Goal: Task Accomplishment & Management: Manage account settings

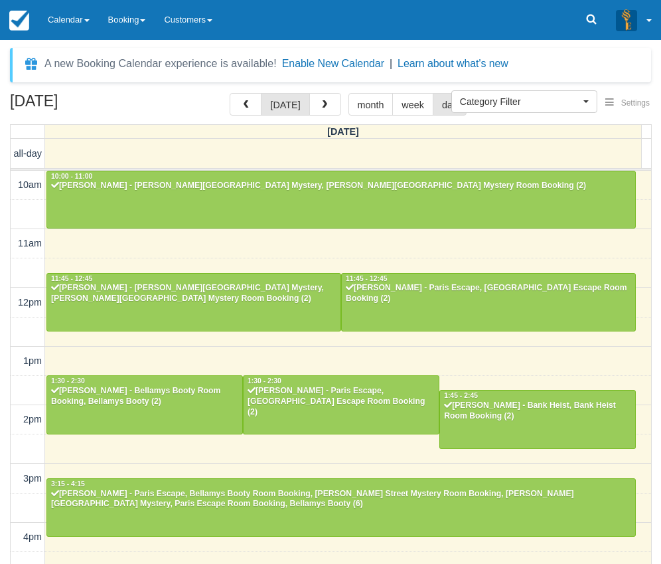
select select
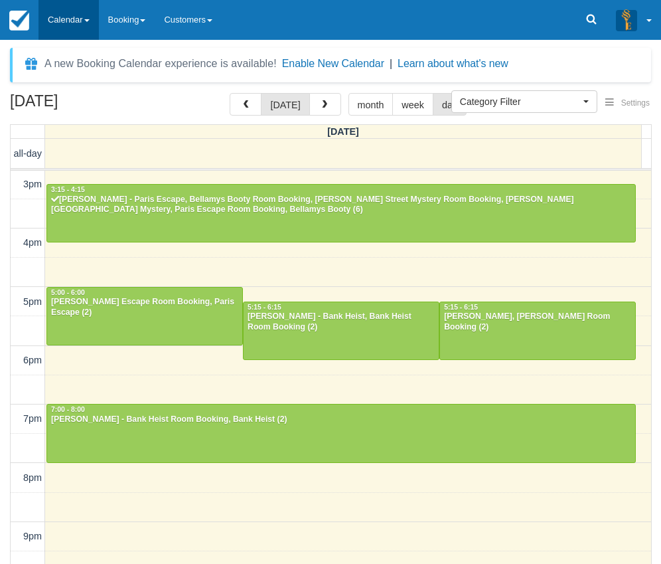
click at [70, 16] on link "Calendar" at bounding box center [68, 20] width 60 height 40
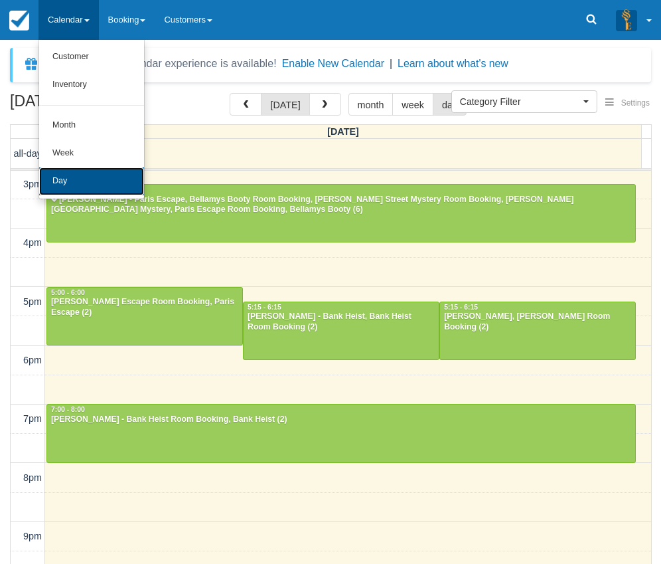
click at [85, 177] on link "Day" at bounding box center [91, 181] width 105 height 28
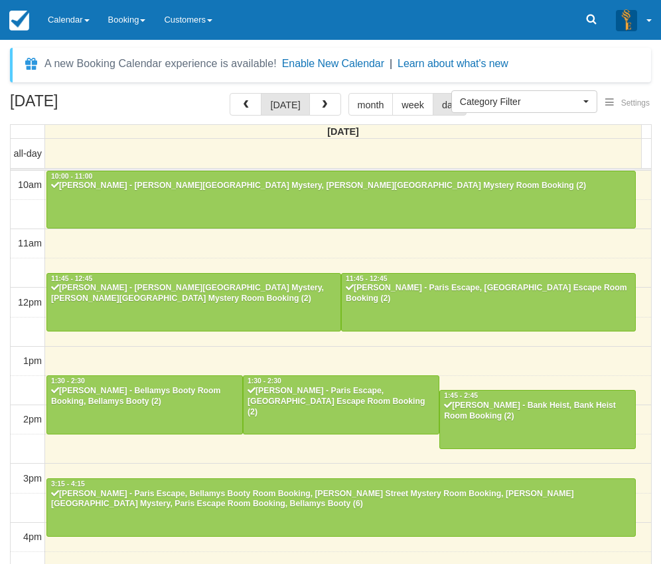
select select
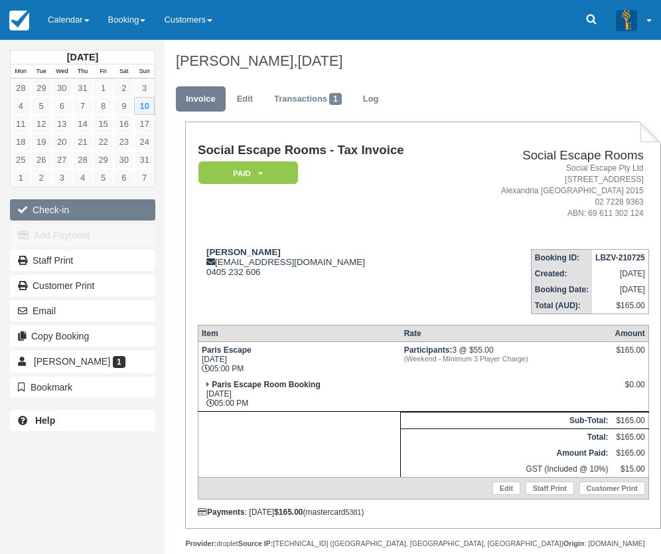
click at [91, 206] on button "Check-in" at bounding box center [82, 209] width 145 height 21
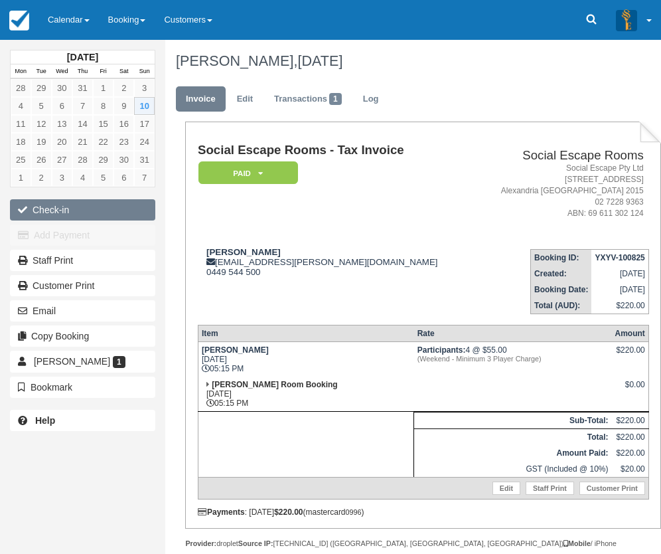
click at [87, 210] on button "Check-in" at bounding box center [82, 209] width 145 height 21
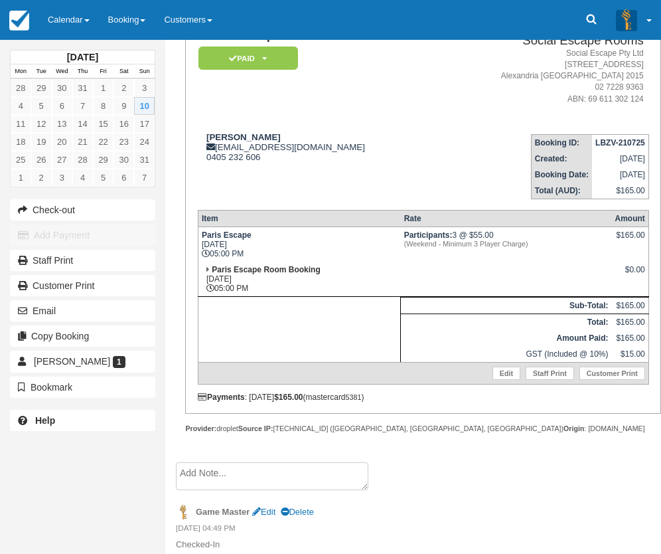
scroll to position [189, 0]
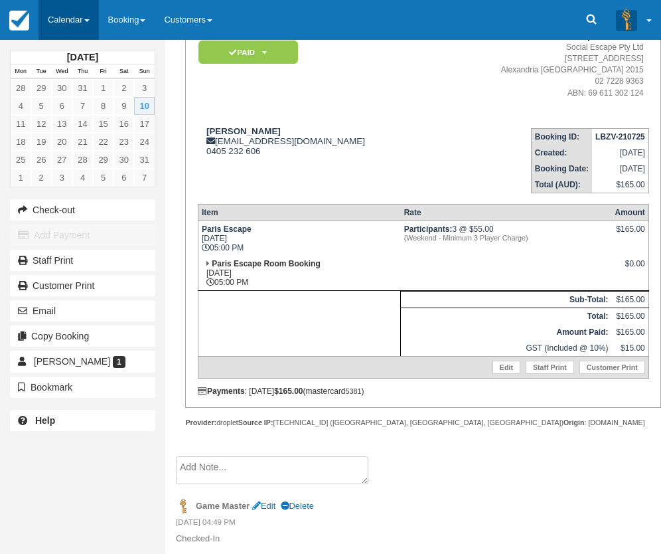
click at [48, 9] on link "Calendar" at bounding box center [68, 20] width 60 height 40
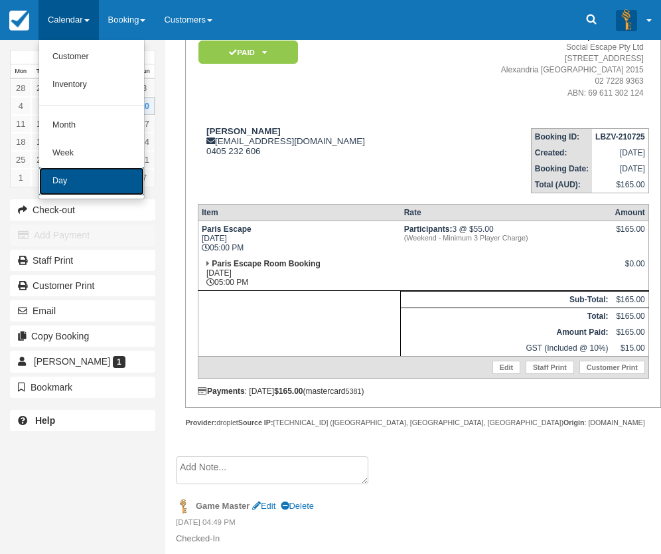
click at [84, 173] on link "Day" at bounding box center [91, 181] width 105 height 28
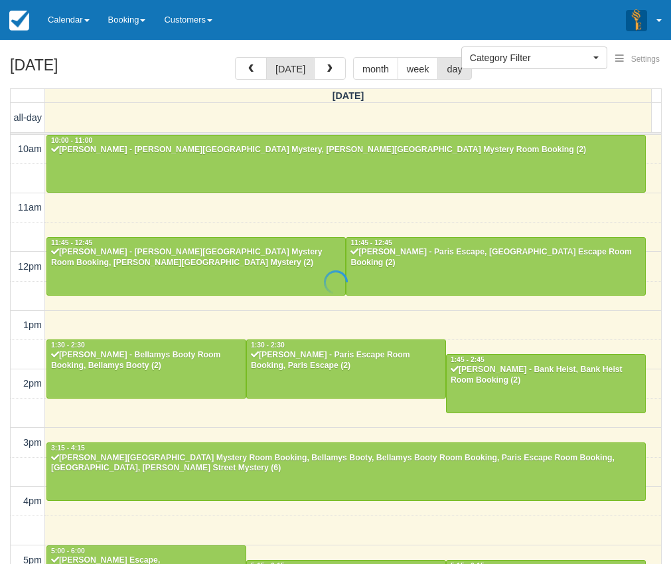
select select
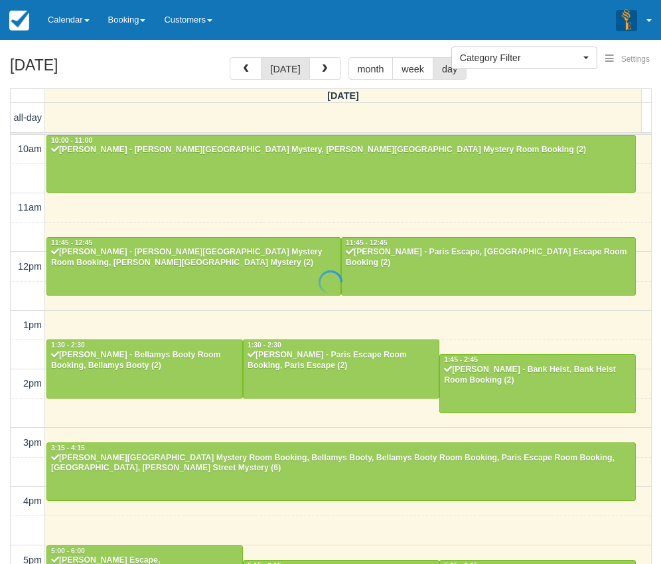
scroll to position [301, 0]
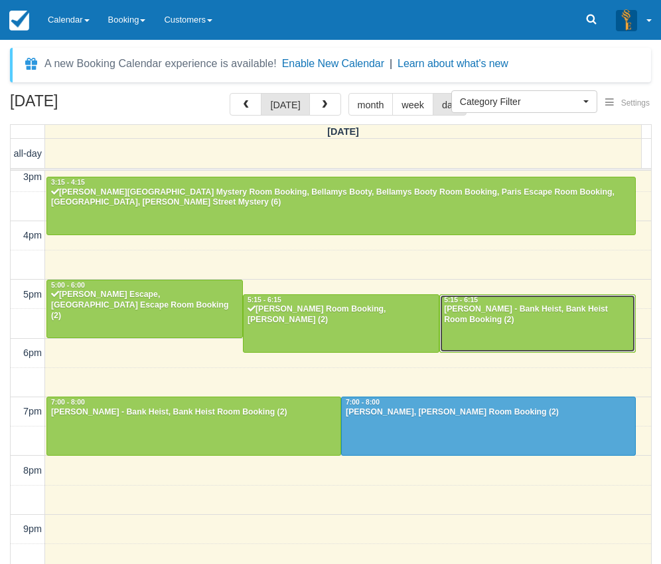
click at [485, 327] on div at bounding box center [537, 323] width 195 height 57
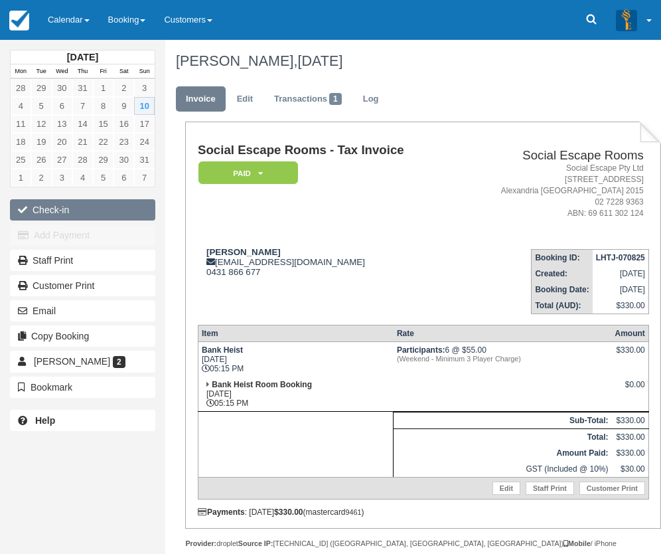
click at [63, 206] on button "Check-in" at bounding box center [82, 209] width 145 height 21
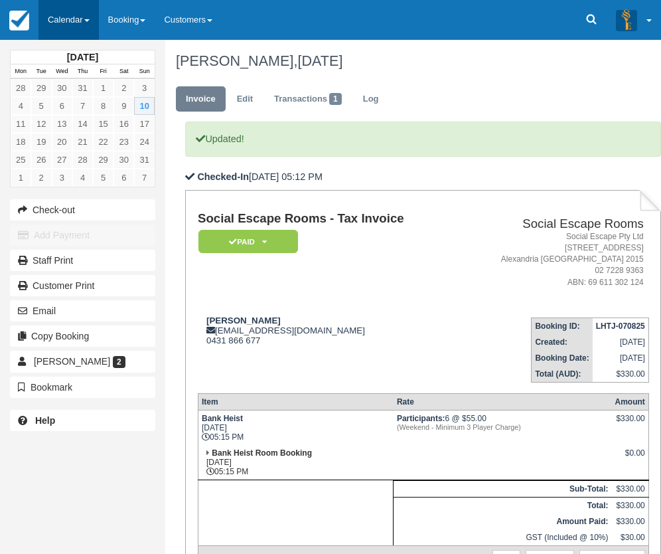
click at [86, 29] on link "Calendar" at bounding box center [68, 20] width 60 height 40
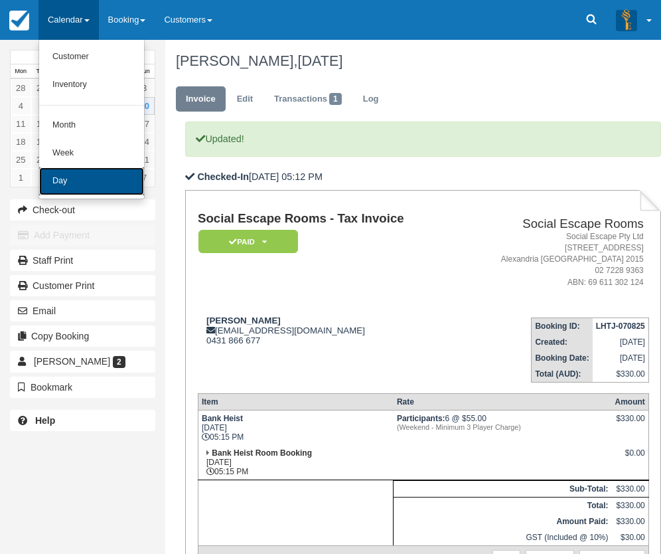
click at [78, 193] on link "Day" at bounding box center [91, 181] width 105 height 28
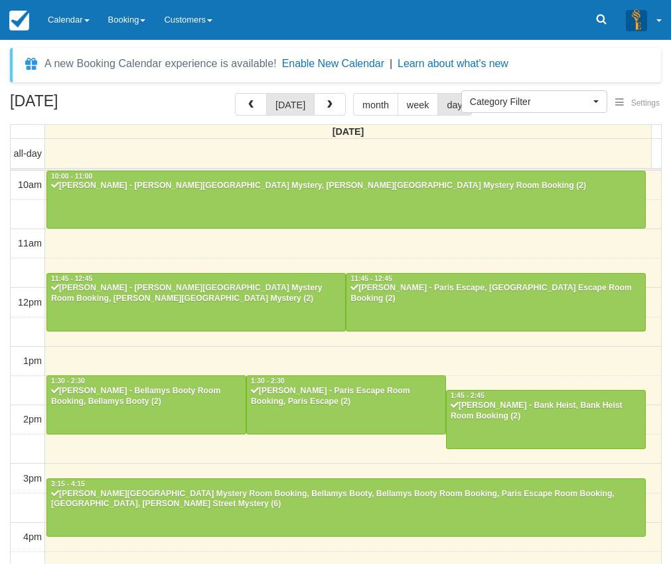
select select
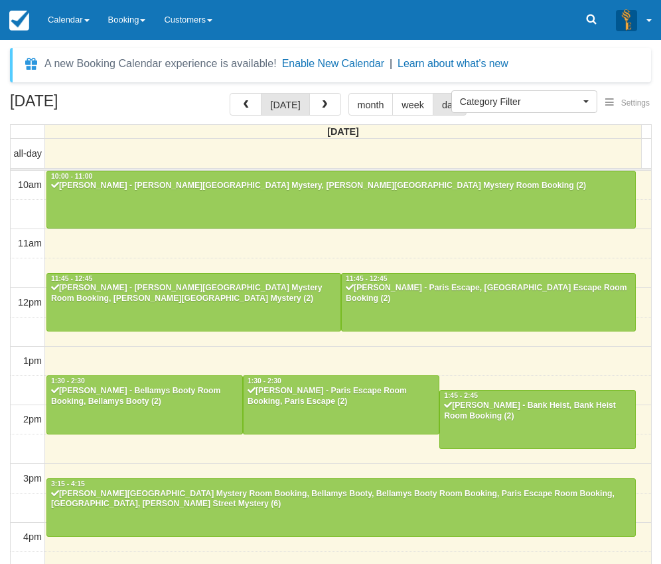
scroll to position [301, 0]
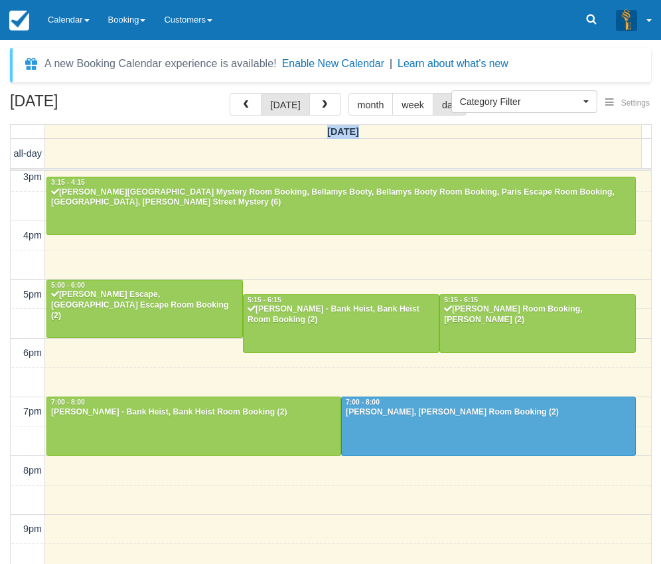
drag, startPoint x: 361, startPoint y: 130, endPoint x: 327, endPoint y: 133, distance: 34.0
click at [327, 133] on th "Sunday" at bounding box center [343, 132] width 597 height 14
click at [374, 134] on th "Sunday" at bounding box center [343, 132] width 597 height 14
drag, startPoint x: 368, startPoint y: 130, endPoint x: 321, endPoint y: 138, distance: 48.4
click at [321, 138] on th "Sunday" at bounding box center [343, 132] width 597 height 14
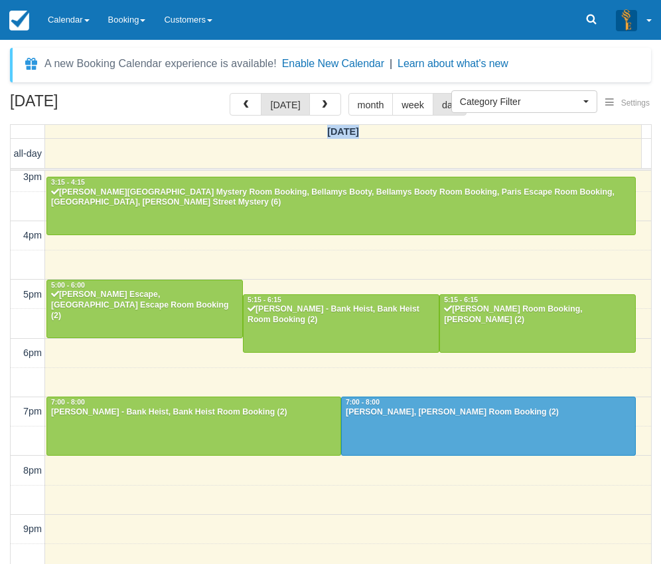
click at [380, 135] on th "Sunday" at bounding box center [343, 132] width 597 height 14
drag, startPoint x: 367, startPoint y: 133, endPoint x: 329, endPoint y: 135, distance: 38.5
click at [329, 135] on th "Sunday" at bounding box center [343, 132] width 597 height 14
click at [365, 135] on th "Sunday" at bounding box center [343, 132] width 597 height 14
drag, startPoint x: 366, startPoint y: 129, endPoint x: 325, endPoint y: 136, distance: 41.7
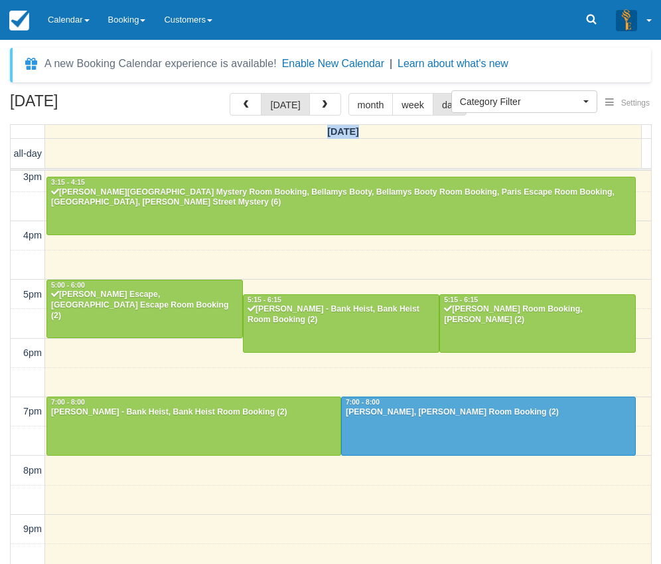
click at [325, 136] on th "Sunday" at bounding box center [343, 132] width 597 height 14
click at [363, 134] on th "Sunday" at bounding box center [343, 132] width 597 height 14
drag, startPoint x: 367, startPoint y: 131, endPoint x: 327, endPoint y: 135, distance: 40.0
click at [326, 135] on th "Sunday" at bounding box center [343, 132] width 597 height 14
click at [356, 133] on span "Sunday" at bounding box center [343, 131] width 32 height 11
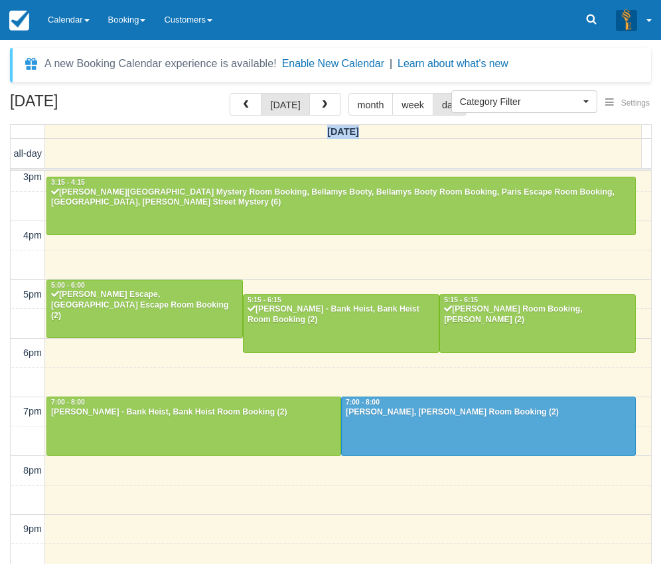
drag, startPoint x: 364, startPoint y: 133, endPoint x: 321, endPoint y: 137, distance: 43.3
click at [321, 137] on th "Sunday" at bounding box center [343, 132] width 597 height 14
click at [375, 138] on th "Sunday" at bounding box center [343, 132] width 597 height 14
drag, startPoint x: 374, startPoint y: 131, endPoint x: 328, endPoint y: 135, distance: 46.6
click at [328, 135] on th "Sunday" at bounding box center [343, 132] width 597 height 14
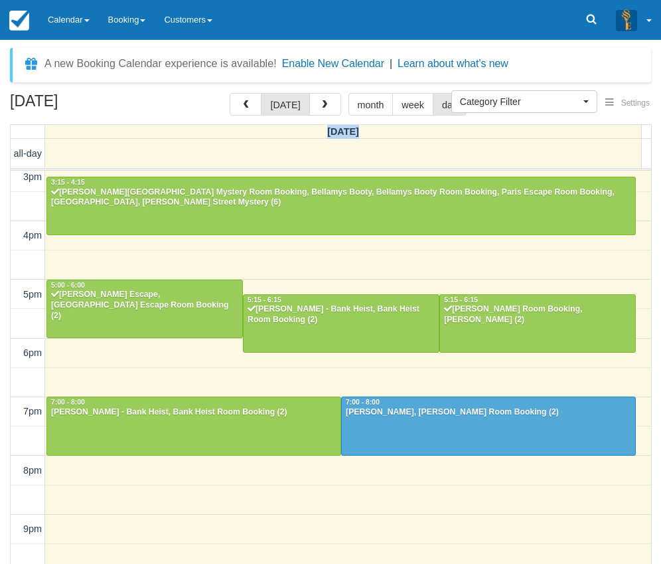
click at [400, 138] on th "Sunday" at bounding box center [343, 132] width 597 height 14
drag, startPoint x: 366, startPoint y: 132, endPoint x: 316, endPoint y: 136, distance: 49.9
click at [316, 136] on th "Sunday" at bounding box center [343, 132] width 597 height 14
click at [372, 137] on th "Sunday" at bounding box center [343, 132] width 597 height 14
drag, startPoint x: 370, startPoint y: 131, endPoint x: 322, endPoint y: 139, distance: 49.1
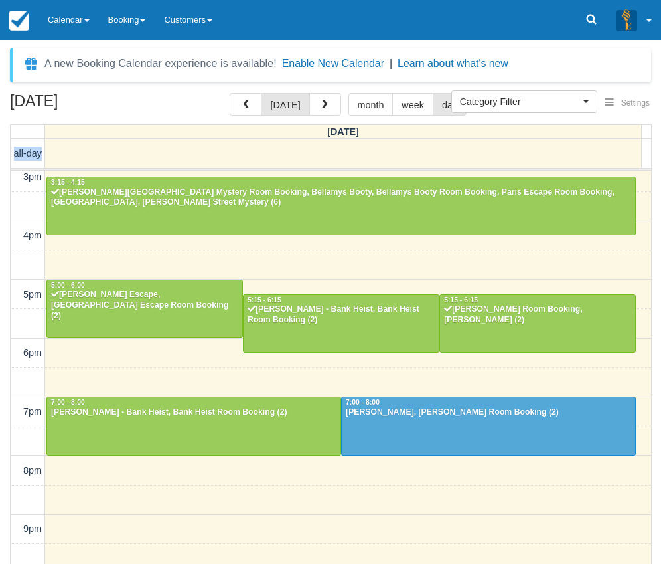
click at [322, 139] on table "Sunday all-day 10am 11am 12pm 1pm 2pm 3pm 4pm 5pm 6pm 7pm 8pm 9pm 10pm 10:00 - …" at bounding box center [331, 363] width 642 height 479
click at [348, 135] on span "Sunday" at bounding box center [343, 131] width 32 height 11
drag, startPoint x: 368, startPoint y: 134, endPoint x: 327, endPoint y: 133, distance: 40.5
click at [327, 133] on th "Sunday" at bounding box center [343, 132] width 597 height 14
click at [366, 130] on th "Sunday" at bounding box center [343, 132] width 597 height 14
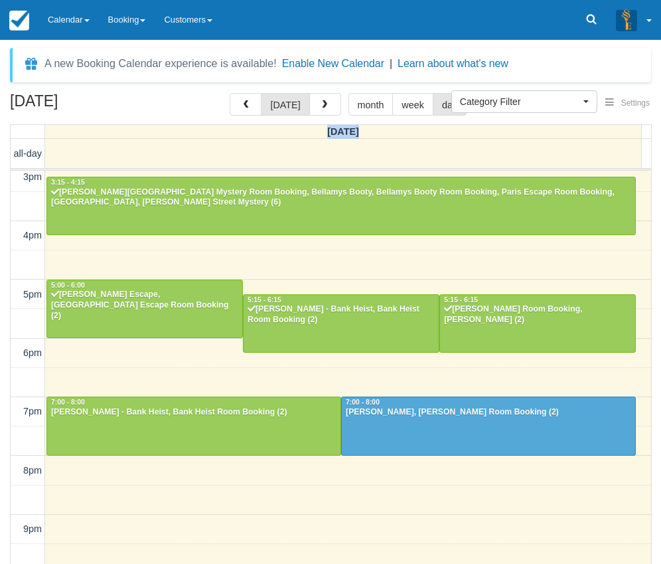
drag, startPoint x: 371, startPoint y: 135, endPoint x: 329, endPoint y: 135, distance: 42.5
click at [329, 135] on th "Sunday" at bounding box center [343, 132] width 597 height 14
click at [364, 131] on th "Sunday" at bounding box center [343, 132] width 597 height 14
drag, startPoint x: 366, startPoint y: 133, endPoint x: 333, endPoint y: 133, distance: 33.2
click at [333, 133] on th "Sunday" at bounding box center [343, 132] width 597 height 14
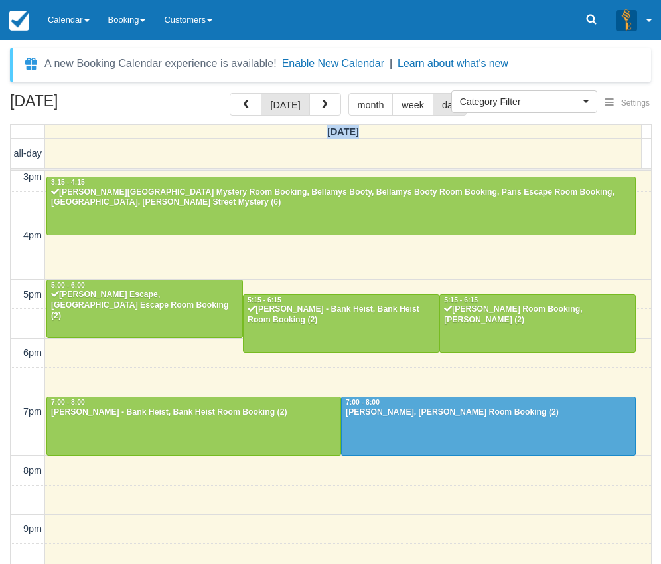
click at [365, 132] on th "Sunday" at bounding box center [343, 132] width 597 height 14
